Goal: Task Accomplishment & Management: Use online tool/utility

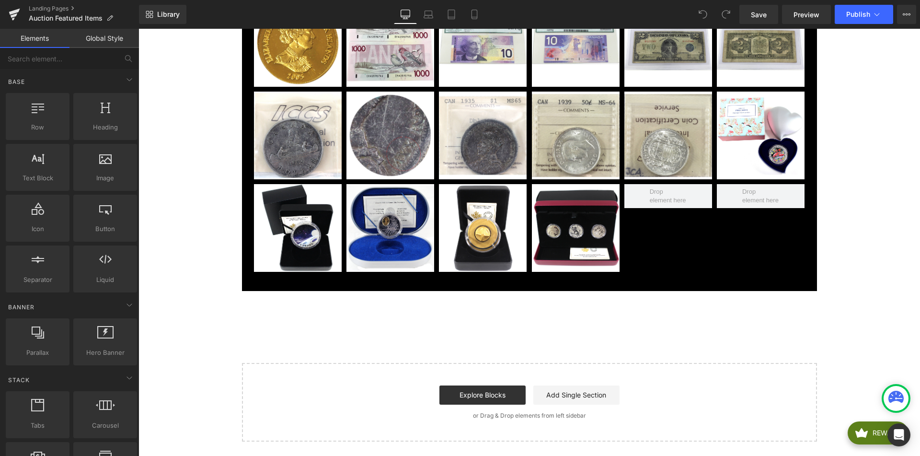
scroll to position [755, 0]
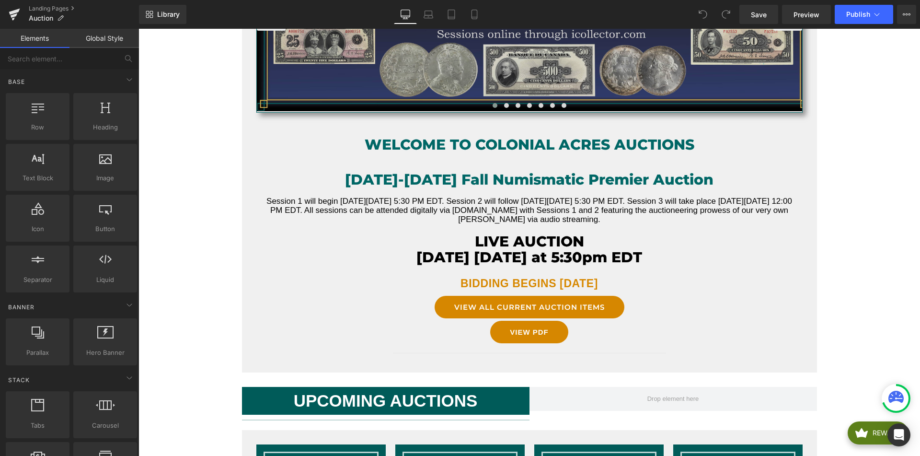
scroll to position [214, 0]
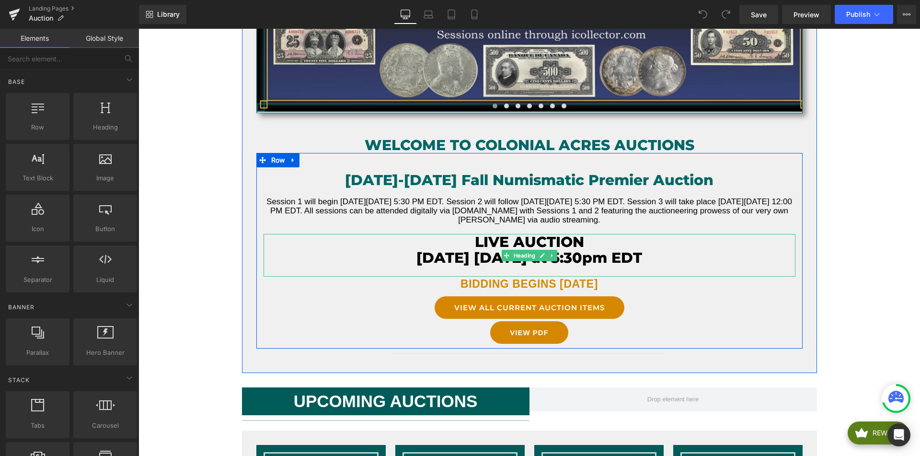
click at [419, 254] on h3 "[DATE] [DATE] at 5:30pm EDT" at bounding box center [530, 258] width 532 height 16
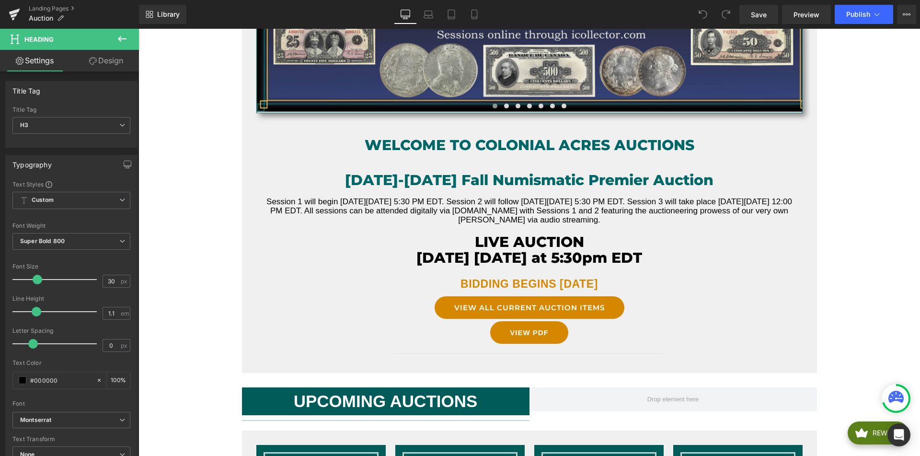
click at [102, 64] on link "Design" at bounding box center [106, 61] width 70 height 22
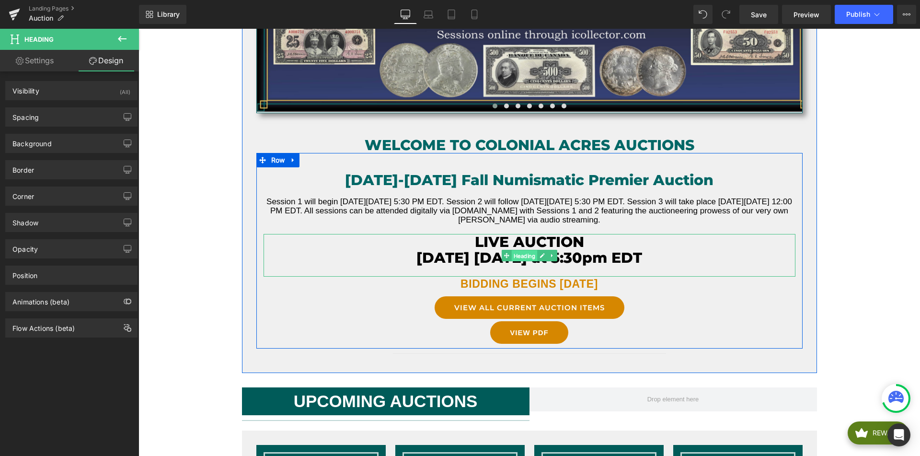
click at [525, 258] on span "Heading" at bounding box center [524, 256] width 26 height 12
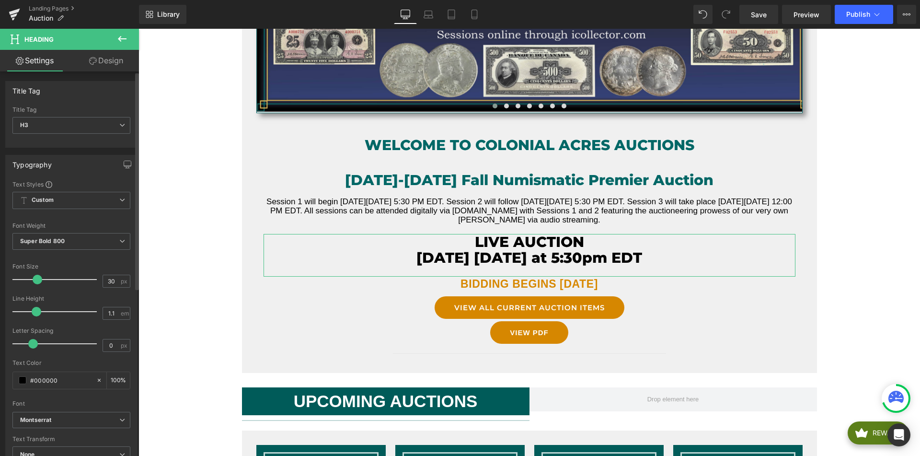
scroll to position [296, 0]
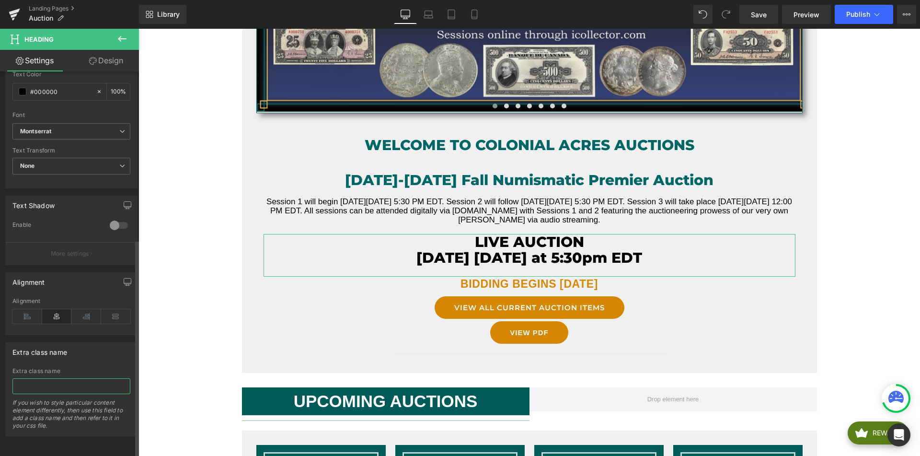
click at [70, 379] on input "text" at bounding box center [71, 386] width 118 height 16
type input "cs-live-auction-head"
click at [87, 381] on input "cs-live-auction-head" at bounding box center [71, 386] width 118 height 16
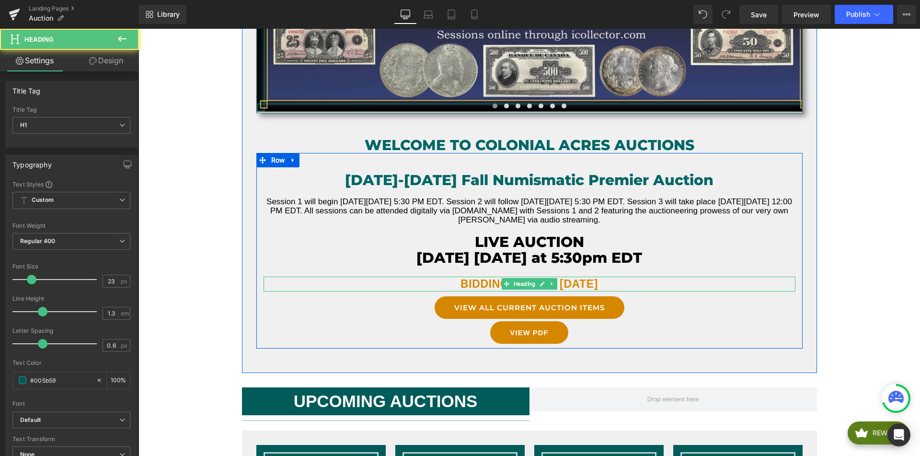
click at [483, 288] on b "BIDDING BEGINS [DATE]" at bounding box center [530, 284] width 138 height 12
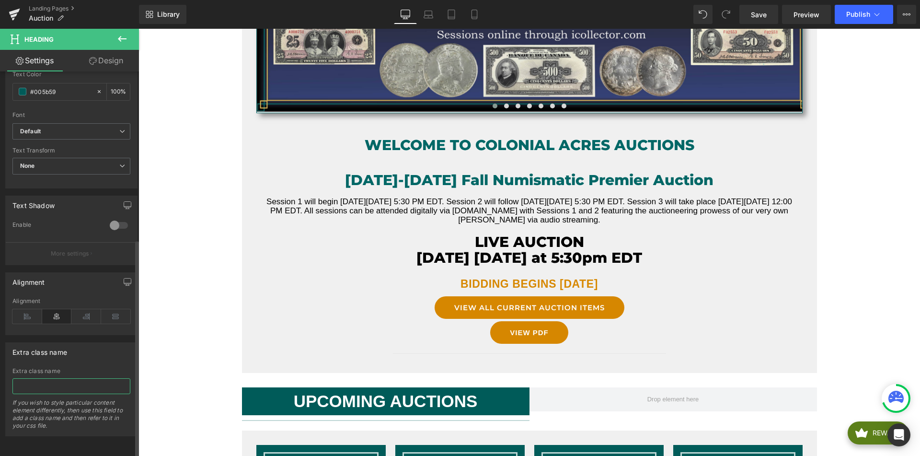
click at [46, 387] on input "text" at bounding box center [71, 386] width 118 height 16
paste input "cs-live-auction-head"
drag, startPoint x: 25, startPoint y: 378, endPoint x: 58, endPoint y: 381, distance: 32.8
click at [58, 381] on input "cs-live-auction-head" at bounding box center [71, 386] width 118 height 16
click at [97, 383] on input "cs-bidding-begins-head" at bounding box center [71, 386] width 118 height 16
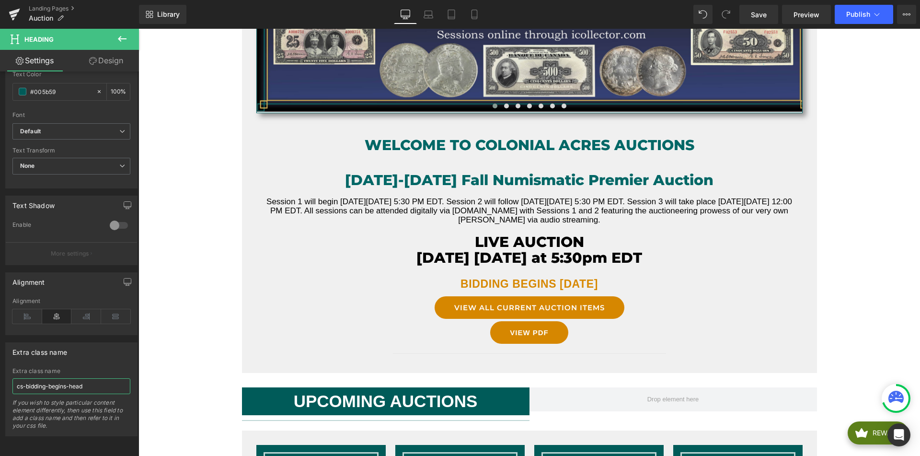
type input "cs-bidding-begins-head"
click at [101, 352] on div "Extra class name" at bounding box center [71, 352] width 131 height 18
click at [762, 14] on span "Save" at bounding box center [759, 15] width 16 height 10
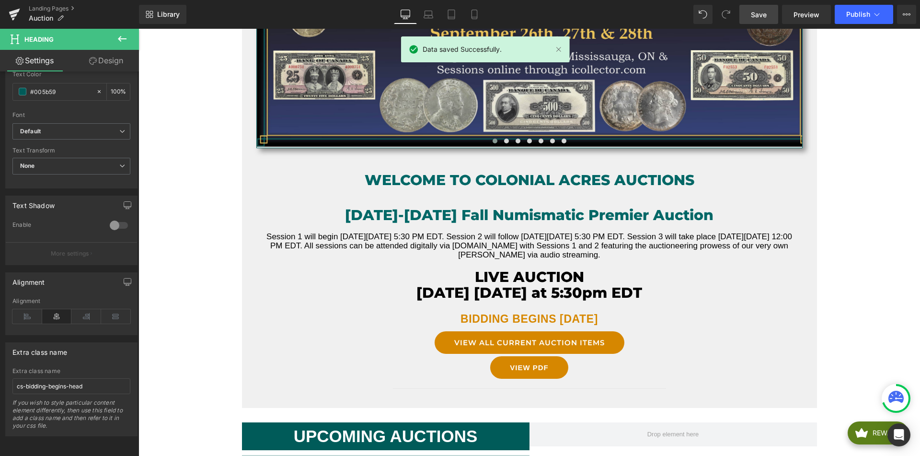
scroll to position [178, 0]
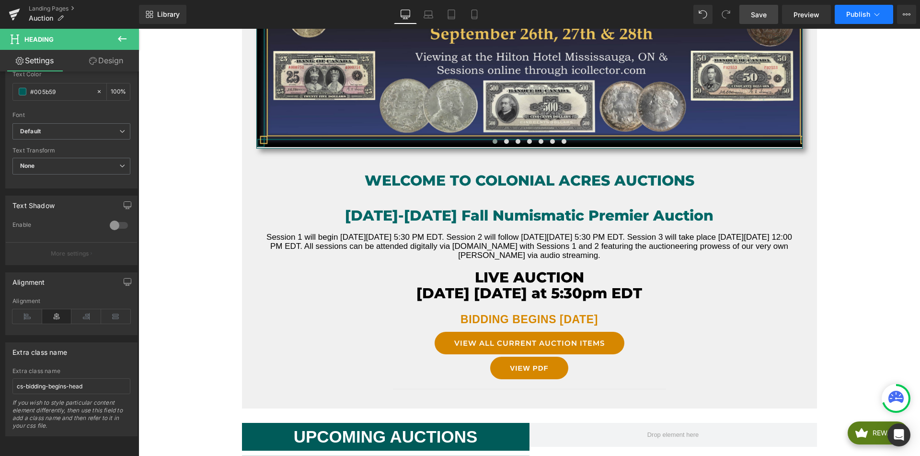
click at [857, 16] on span "Publish" at bounding box center [859, 15] width 24 height 8
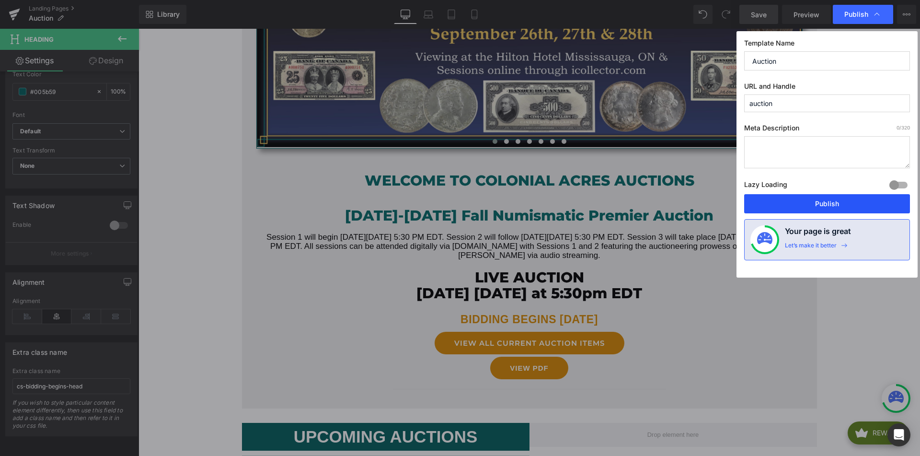
click at [825, 203] on button "Publish" at bounding box center [827, 203] width 166 height 19
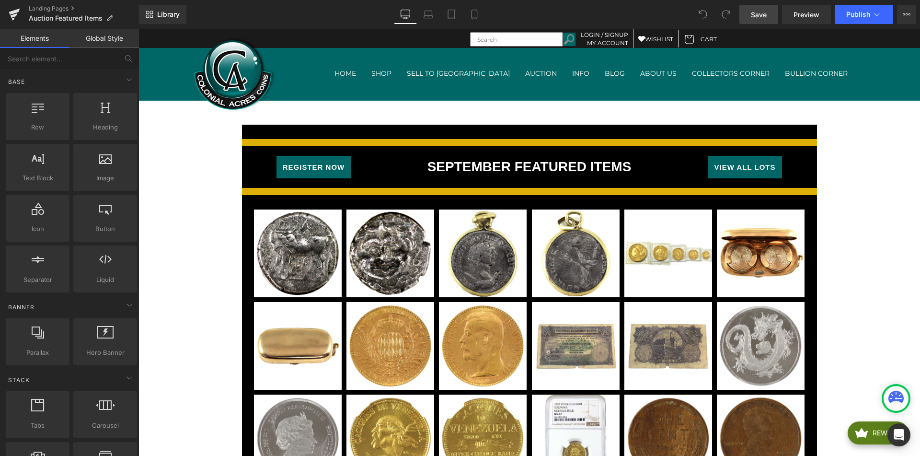
click at [757, 15] on span "Save" at bounding box center [759, 15] width 16 height 10
click at [854, 16] on span "Publish" at bounding box center [859, 15] width 24 height 8
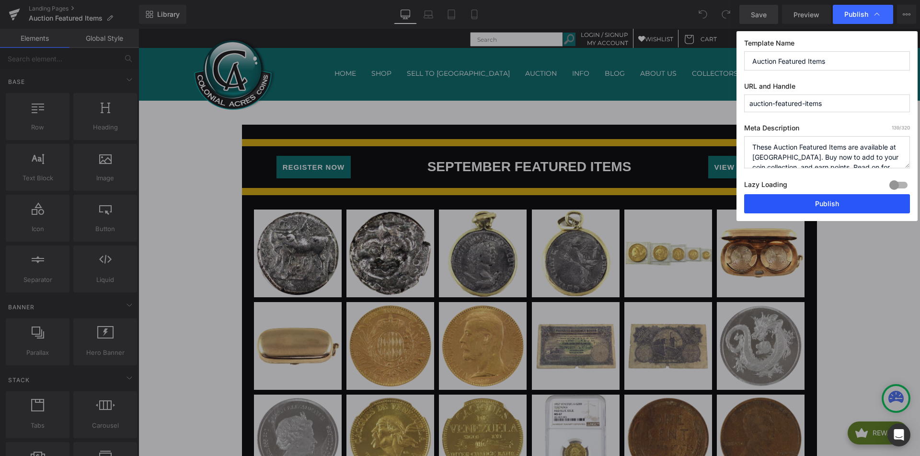
click at [792, 200] on button "Publish" at bounding box center [827, 203] width 166 height 19
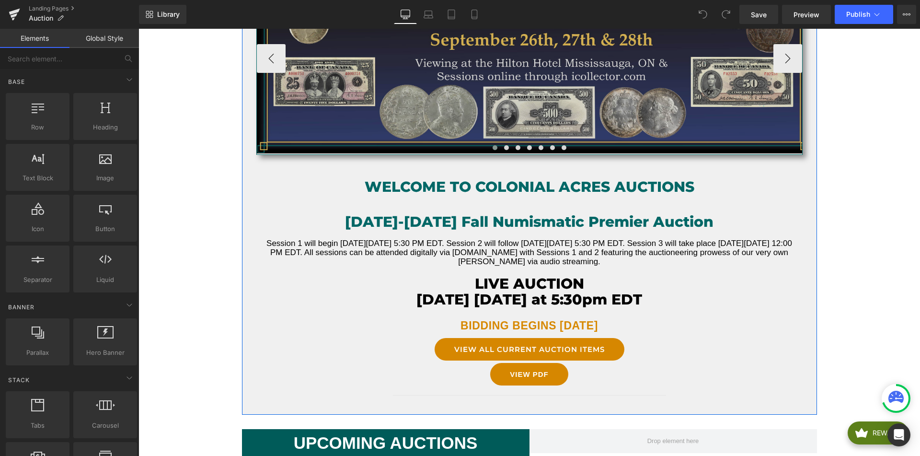
scroll to position [173, 0]
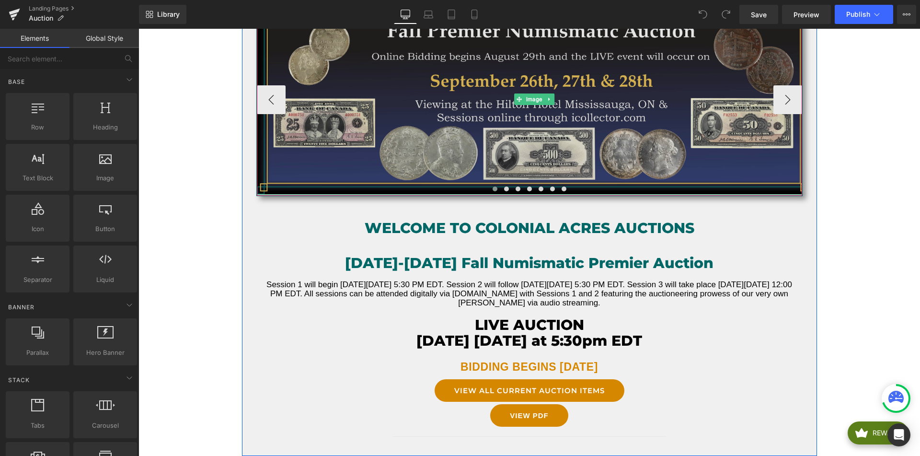
scroll to position [131, 0]
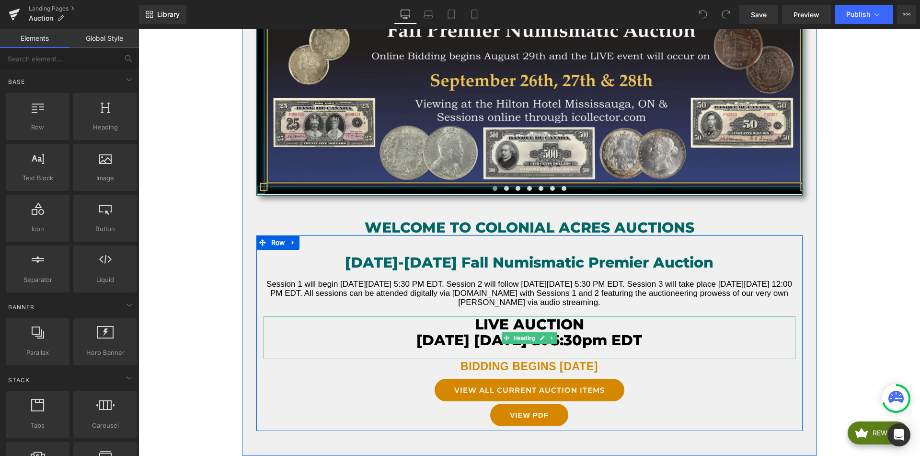
click at [469, 337] on h3 "August 27, 2025 Wednesday at 5:30pm EDT" at bounding box center [530, 340] width 532 height 16
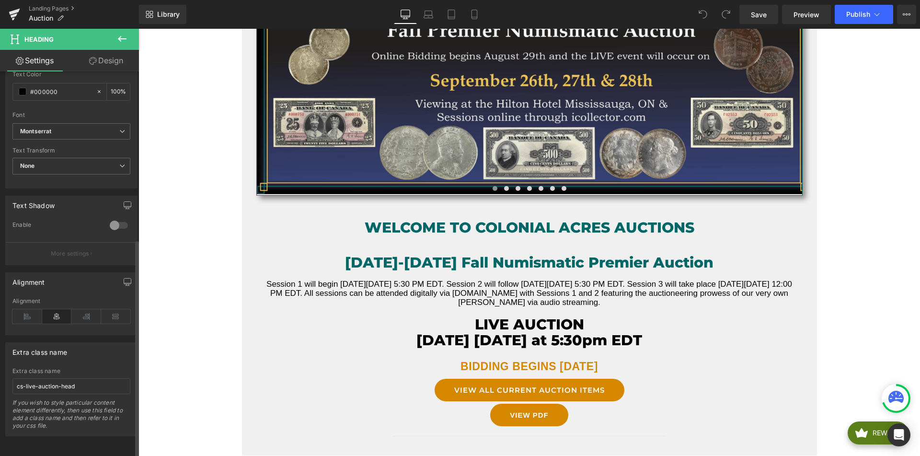
scroll to position [296, 0]
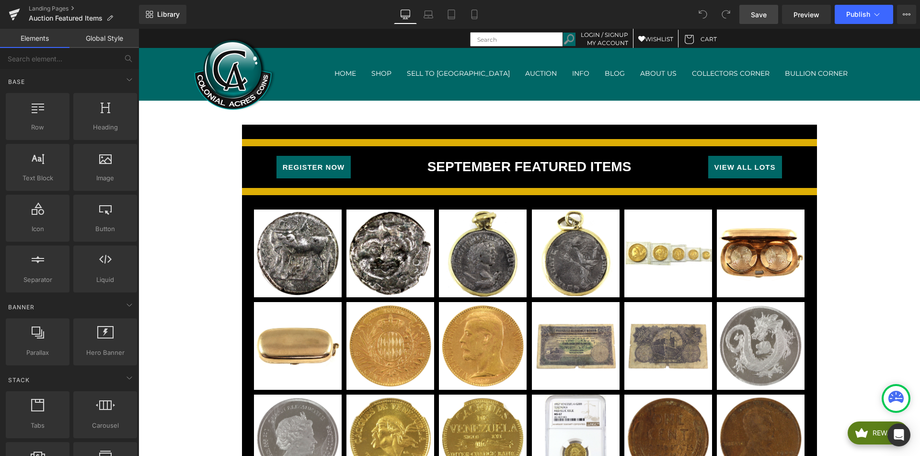
click at [761, 11] on span "Save" at bounding box center [759, 15] width 16 height 10
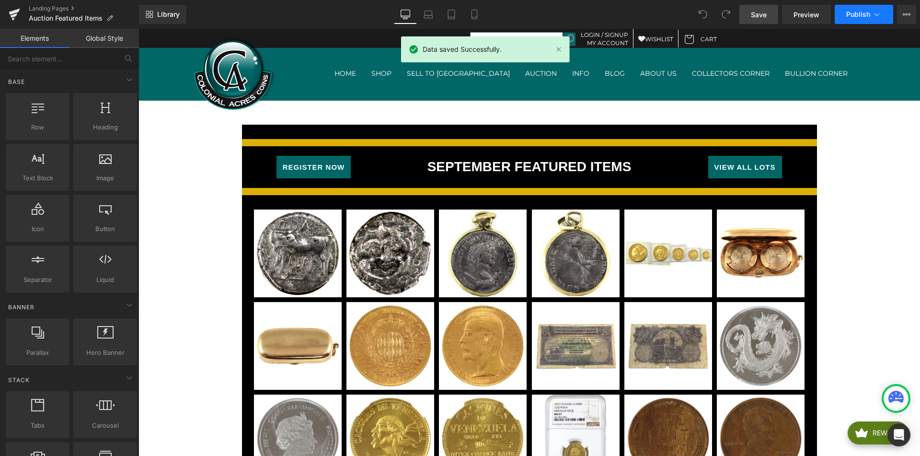
click at [861, 15] on span "Publish" at bounding box center [859, 15] width 24 height 8
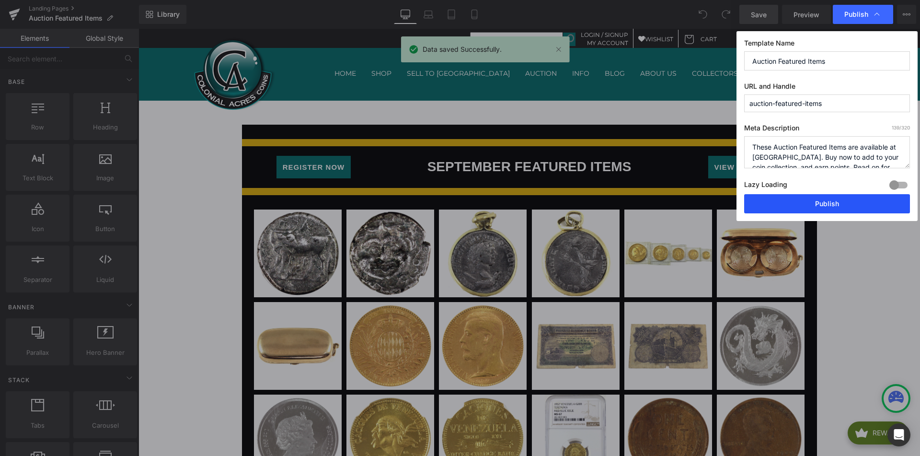
click at [802, 200] on button "Publish" at bounding box center [827, 203] width 166 height 19
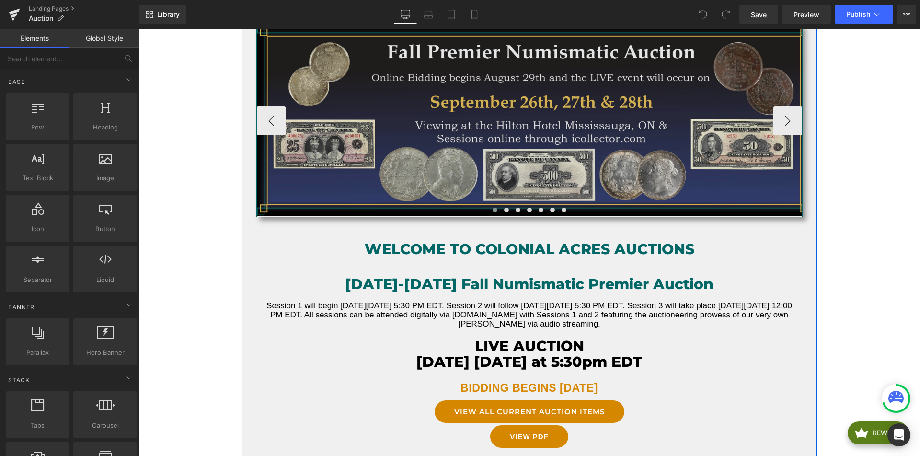
scroll to position [110, 0]
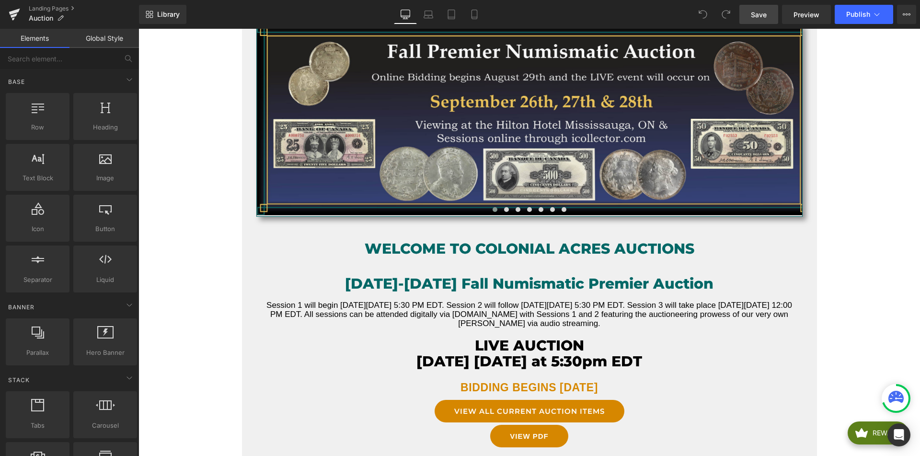
click at [773, 8] on link "Save" at bounding box center [759, 14] width 39 height 19
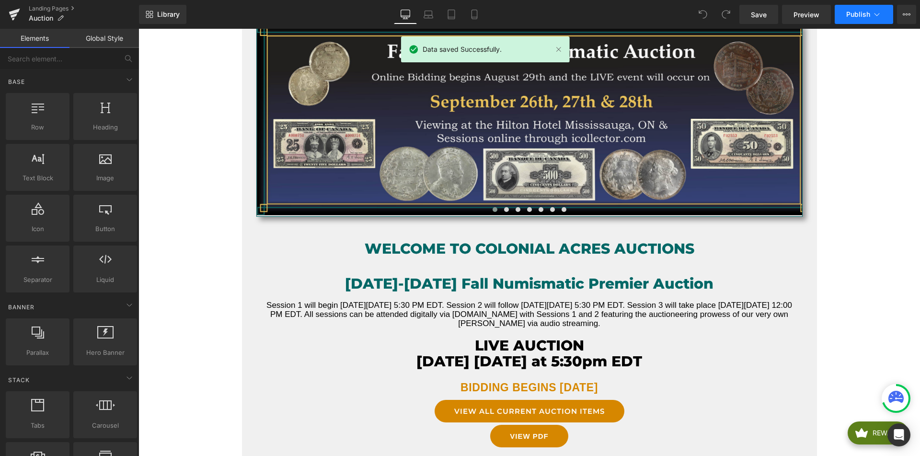
click at [857, 22] on button "Publish" at bounding box center [864, 14] width 58 height 19
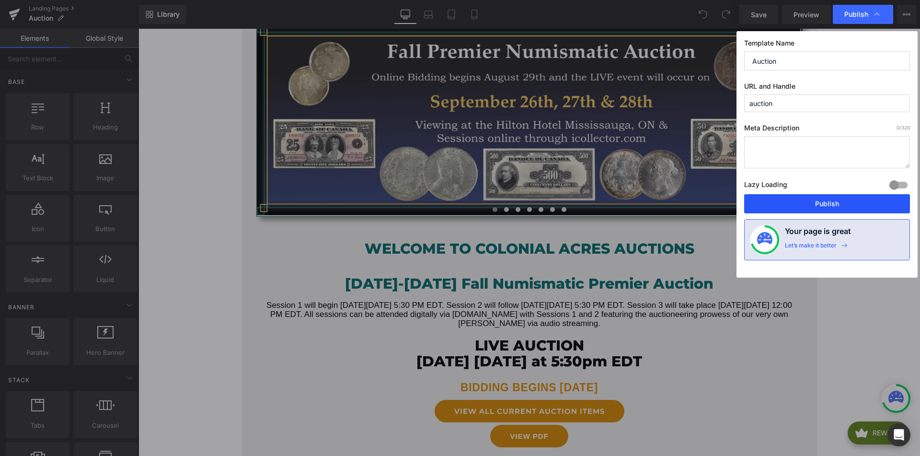
drag, startPoint x: 790, startPoint y: 200, endPoint x: 565, endPoint y: 118, distance: 239.3
click at [790, 200] on button "Publish" at bounding box center [827, 203] width 166 height 19
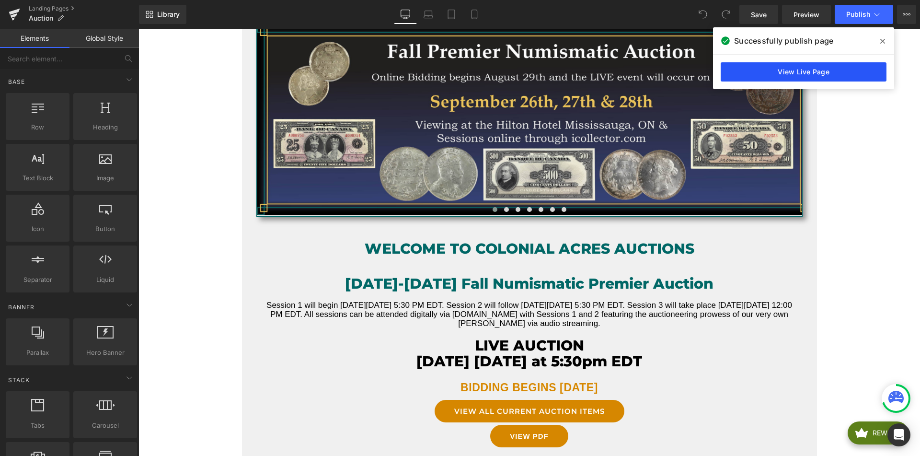
click at [741, 70] on link "View Live Page" at bounding box center [804, 71] width 166 height 19
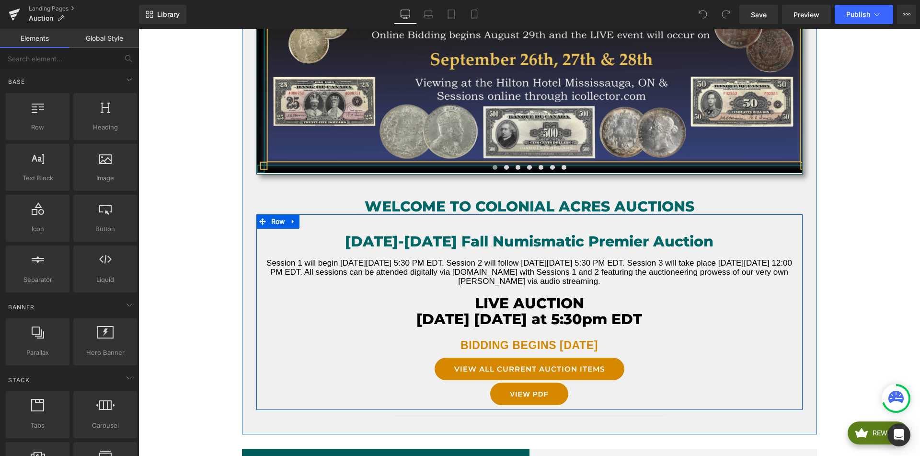
scroll to position [154, 0]
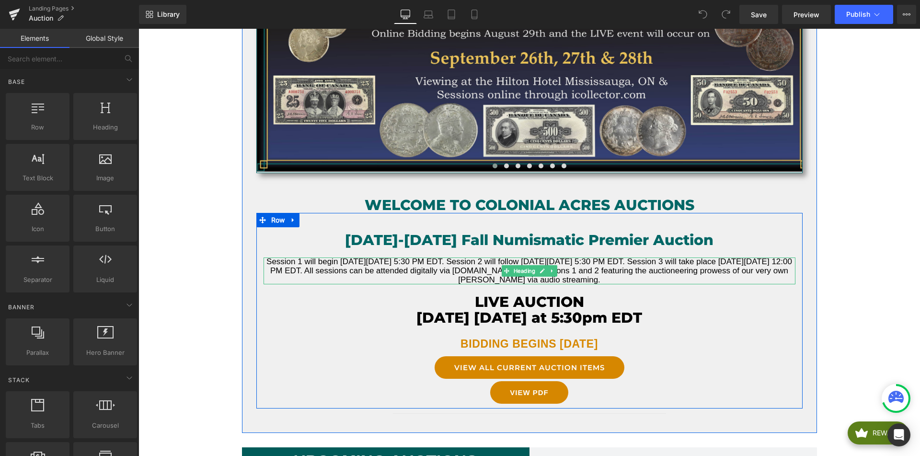
click at [469, 275] on h6 "Session 1 will begin [DATE][DATE] 5:30 PM EDT. Session 2 will follow [DATE][DAT…" at bounding box center [530, 270] width 532 height 27
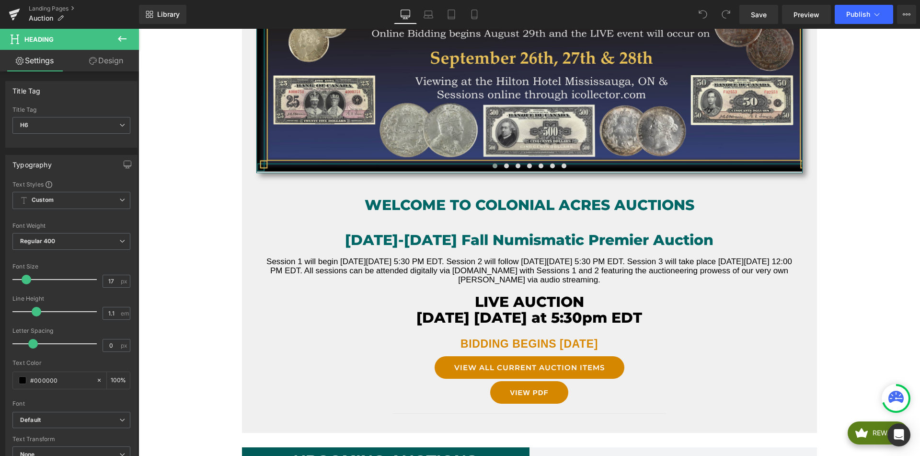
click at [108, 67] on link "Design" at bounding box center [106, 61] width 70 height 22
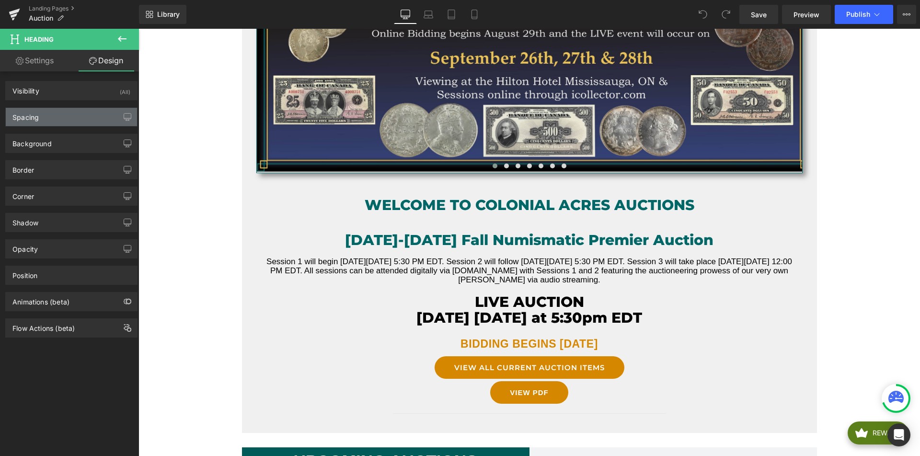
click at [64, 110] on div "Spacing" at bounding box center [71, 117] width 131 height 18
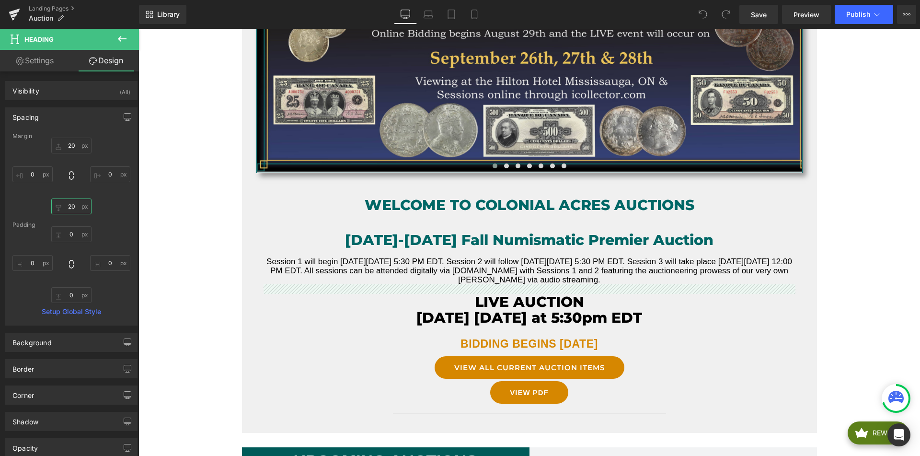
click at [70, 208] on input "20" at bounding box center [71, 206] width 40 height 16
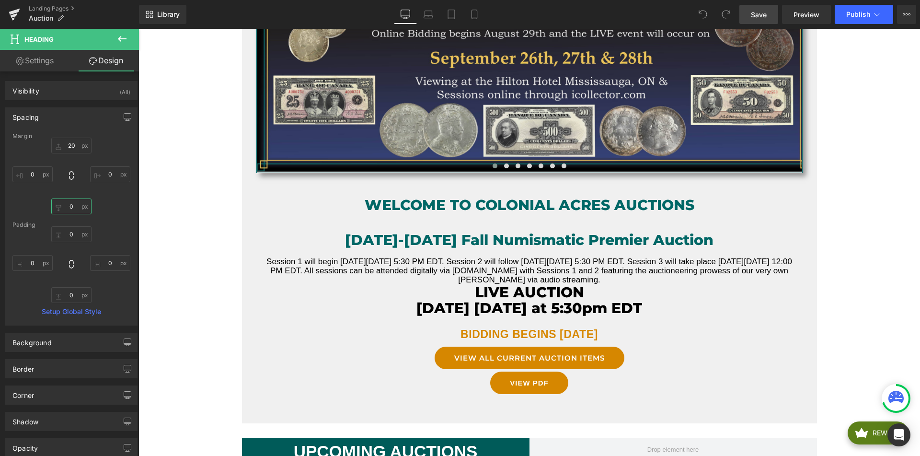
type input "0"
click at [754, 18] on span "Save" at bounding box center [759, 15] width 16 height 10
click at [865, 15] on span "Publish" at bounding box center [859, 15] width 24 height 8
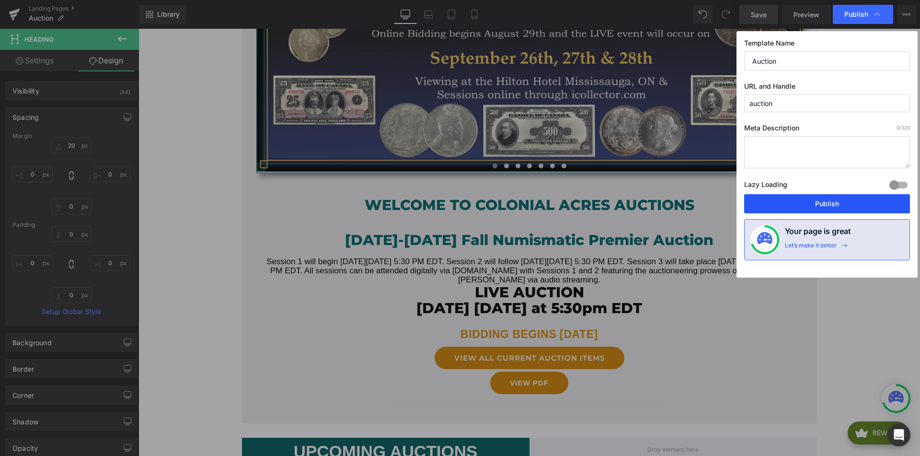
click at [806, 203] on button "Publish" at bounding box center [827, 203] width 166 height 19
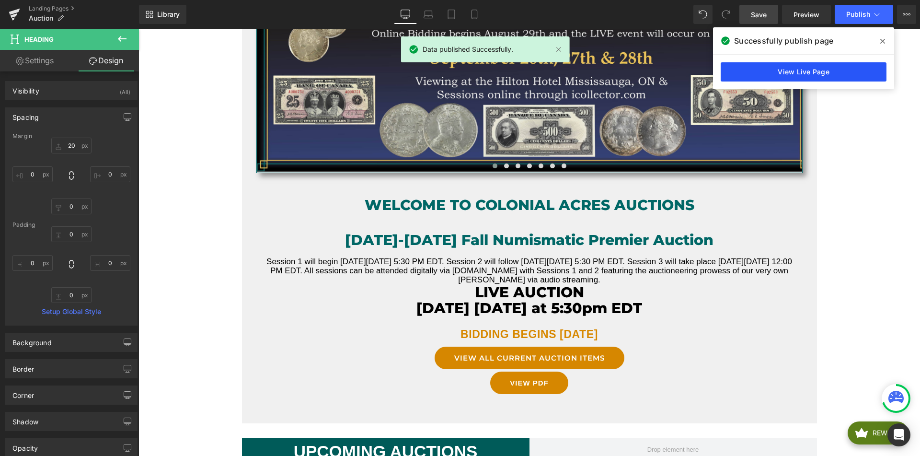
click at [820, 71] on link "View Live Page" at bounding box center [804, 71] width 166 height 19
